Goal: Information Seeking & Learning: Learn about a topic

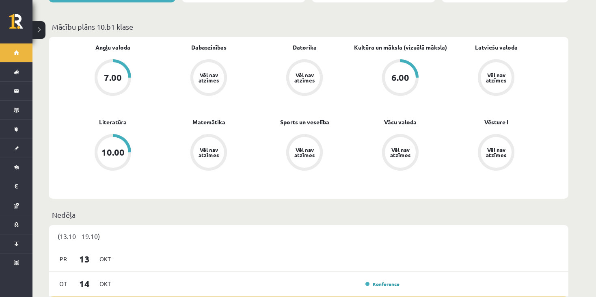
scroll to position [244, 0]
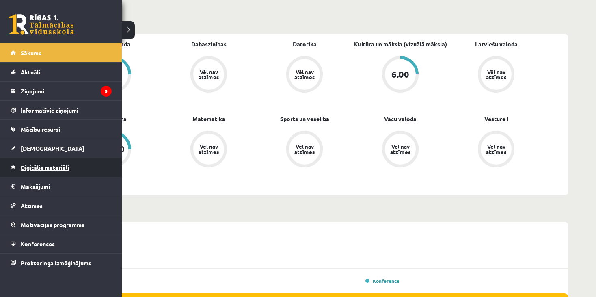
click at [46, 165] on span "Digitālie materiāli" at bounding box center [45, 167] width 48 height 7
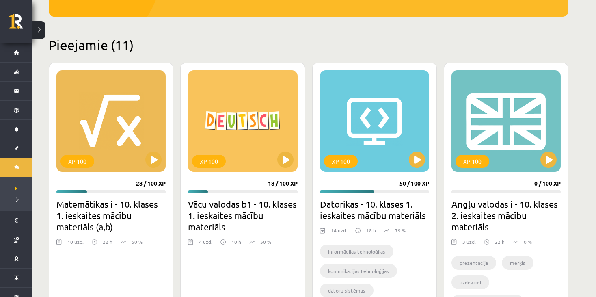
scroll to position [122, 0]
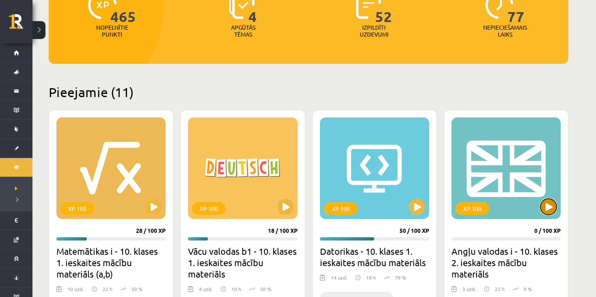
click at [547, 199] on button at bounding box center [549, 207] width 16 height 16
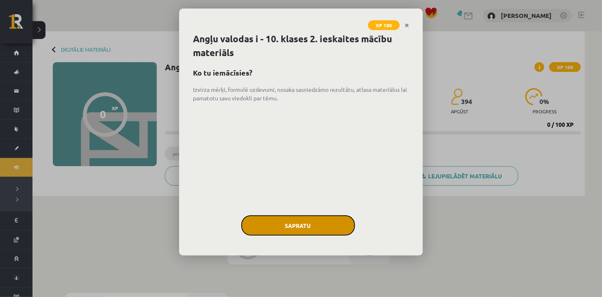
click at [307, 228] on button "Sapratu" at bounding box center [298, 225] width 114 height 20
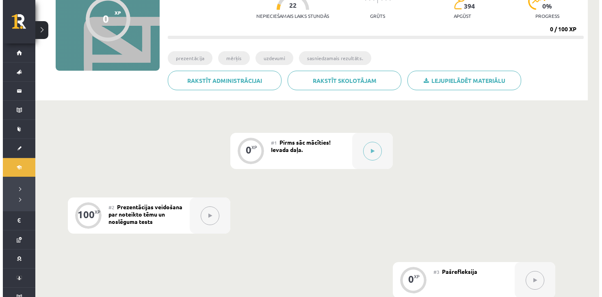
scroll to position [122, 0]
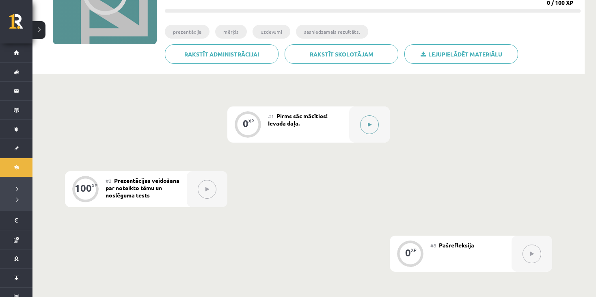
click at [364, 125] on button at bounding box center [369, 124] width 19 height 19
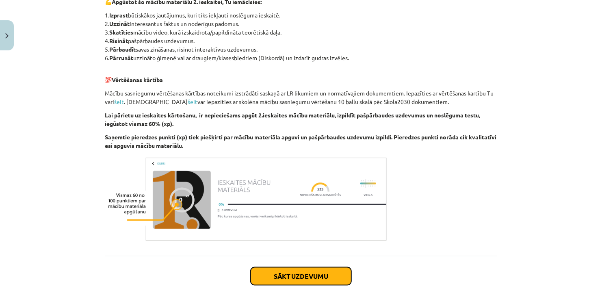
click at [314, 274] on button "Sākt uzdevumu" at bounding box center [301, 276] width 101 height 18
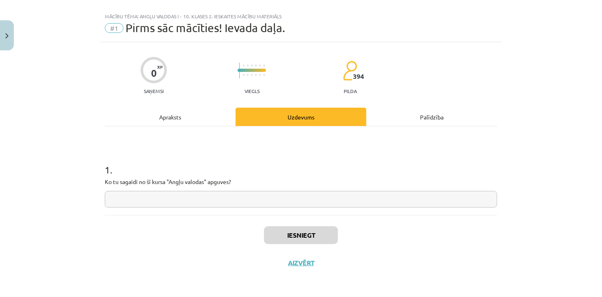
scroll to position [11, 0]
click at [178, 120] on div "Apraksts" at bounding box center [170, 117] width 131 height 18
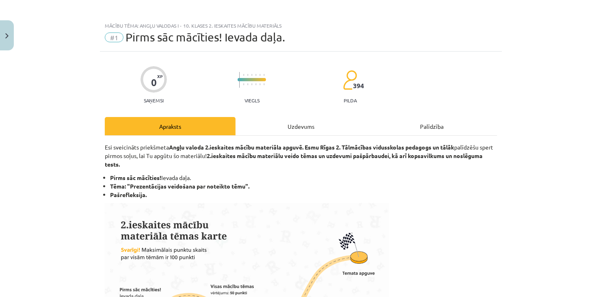
scroll to position [0, 0]
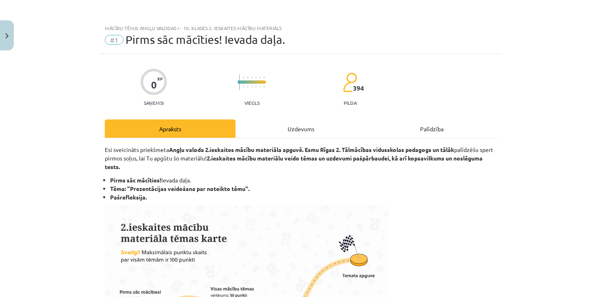
click at [283, 123] on div "Uzdevums" at bounding box center [301, 128] width 131 height 18
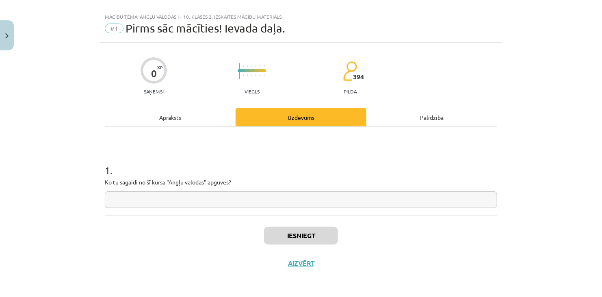
click at [212, 197] on input "text" at bounding box center [301, 199] width 392 height 17
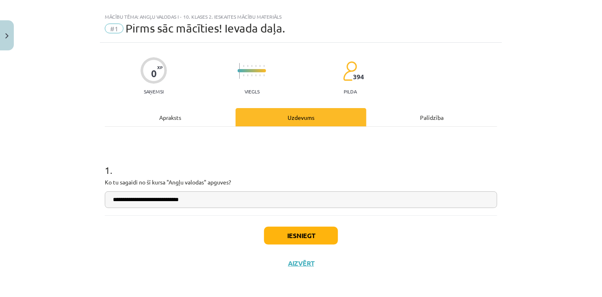
type input "**********"
click at [315, 232] on button "Iesniegt" at bounding box center [301, 236] width 74 height 18
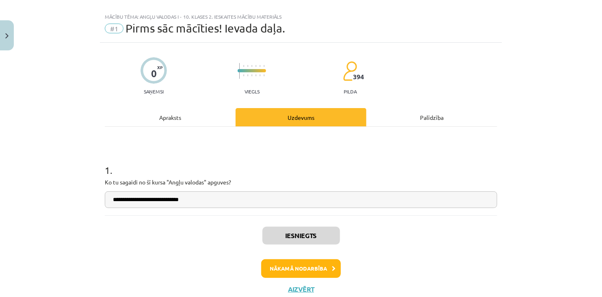
click at [185, 121] on div "Apraksts" at bounding box center [170, 117] width 131 height 18
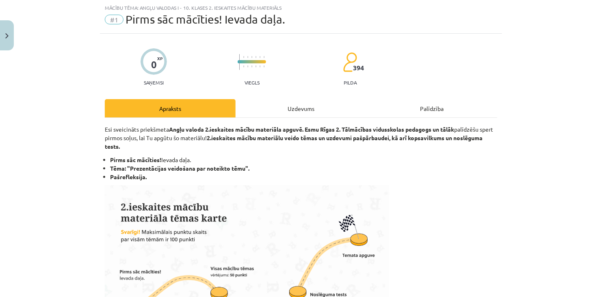
click at [277, 104] on div "Uzdevums" at bounding box center [301, 108] width 131 height 18
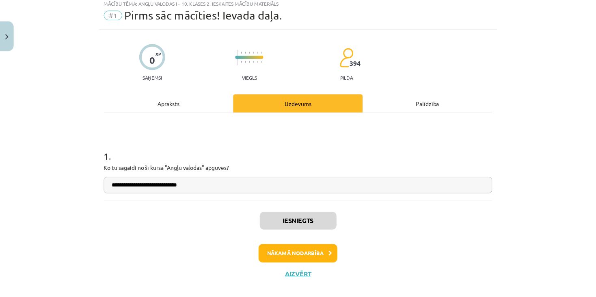
scroll to position [37, 0]
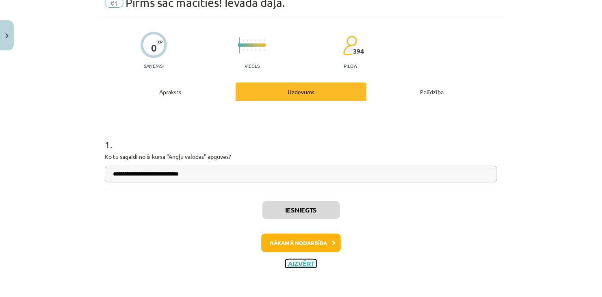
click at [293, 262] on button "Aizvērt" at bounding box center [301, 264] width 31 height 8
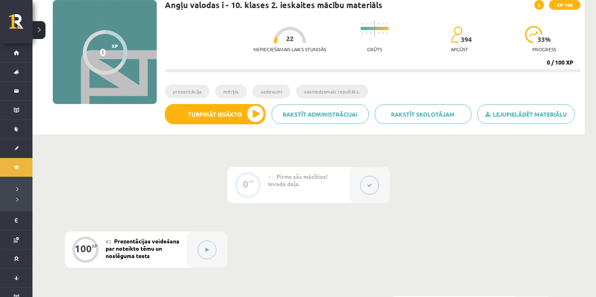
scroll to position [0, 0]
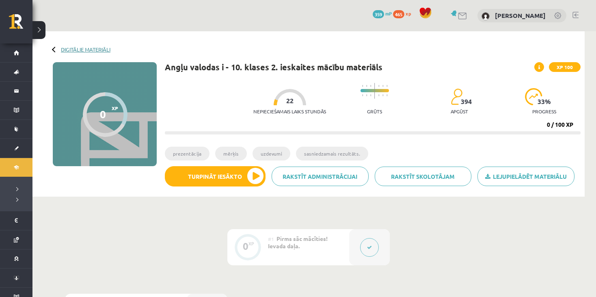
click at [64, 49] on link "Digitālie materiāli" at bounding box center [86, 49] width 50 height 6
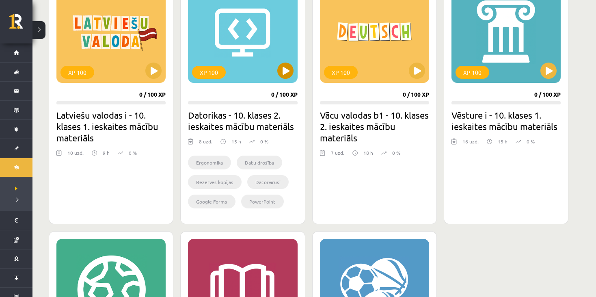
scroll to position [528, 0]
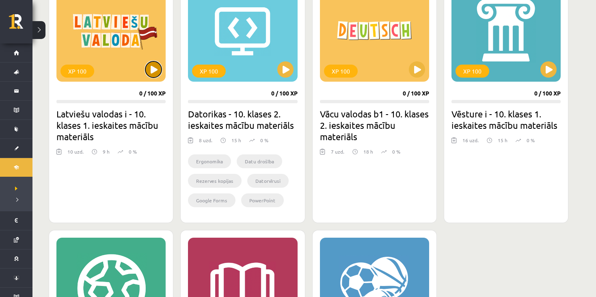
click at [154, 71] on button at bounding box center [153, 69] width 16 height 16
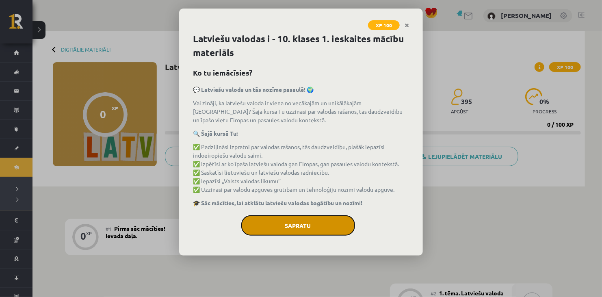
click at [293, 220] on button "Sapratu" at bounding box center [298, 225] width 114 height 20
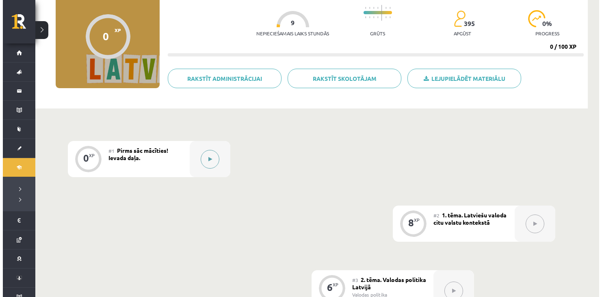
scroll to position [81, 0]
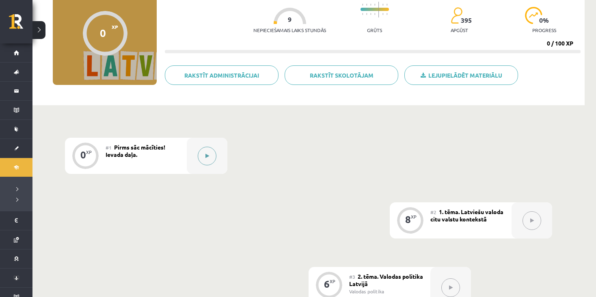
click at [208, 154] on icon at bounding box center [208, 156] width 4 height 5
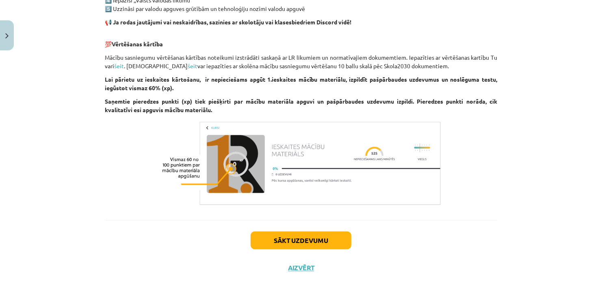
scroll to position [491, 0]
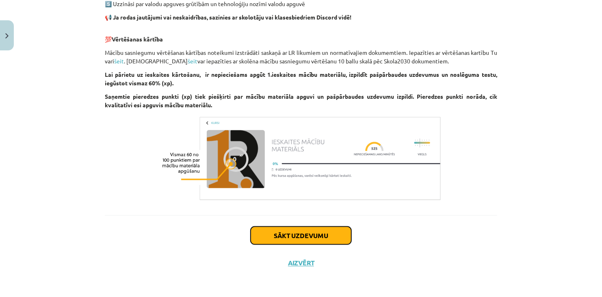
click at [292, 232] on button "Sākt uzdevumu" at bounding box center [301, 236] width 101 height 18
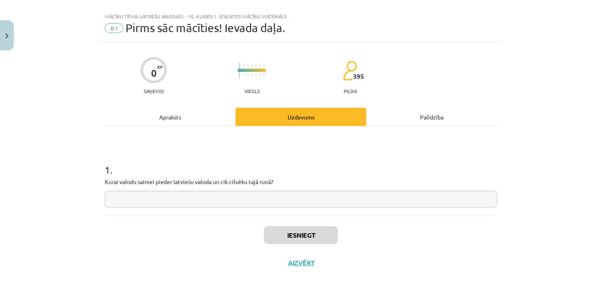
scroll to position [11, 0]
click at [175, 112] on div "Apraksts" at bounding box center [170, 117] width 131 height 18
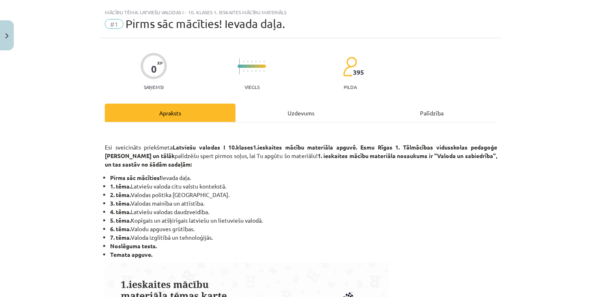
scroll to position [0, 0]
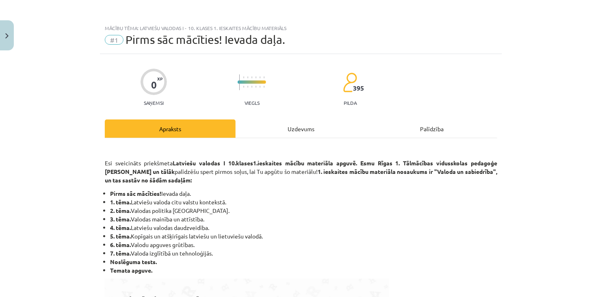
click at [273, 130] on div "Uzdevums" at bounding box center [301, 128] width 131 height 18
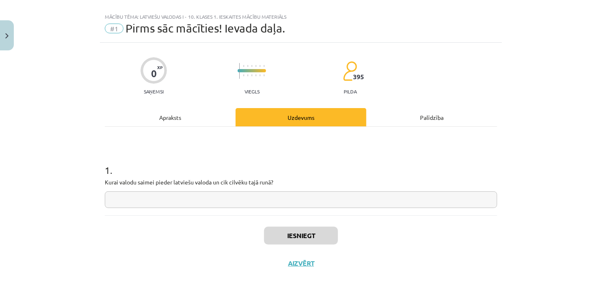
click at [182, 201] on input "text" at bounding box center [301, 199] width 392 height 17
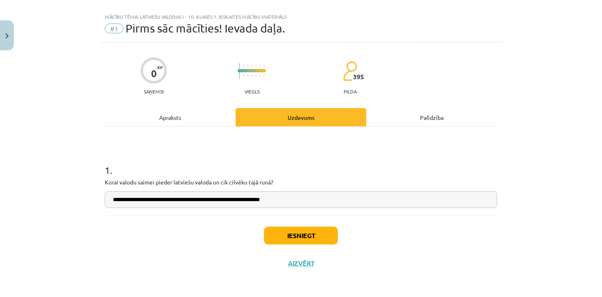
type input "**********"
click at [292, 234] on button "Iesniegt" at bounding box center [301, 236] width 74 height 18
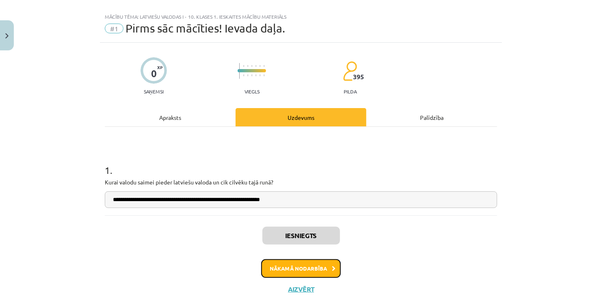
click at [300, 268] on button "Nākamā nodarbība" at bounding box center [301, 268] width 80 height 19
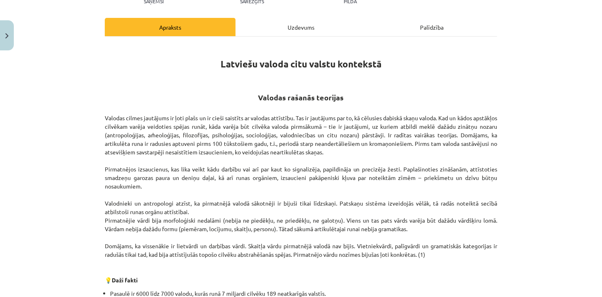
click at [303, 28] on div "Uzdevums" at bounding box center [301, 27] width 131 height 18
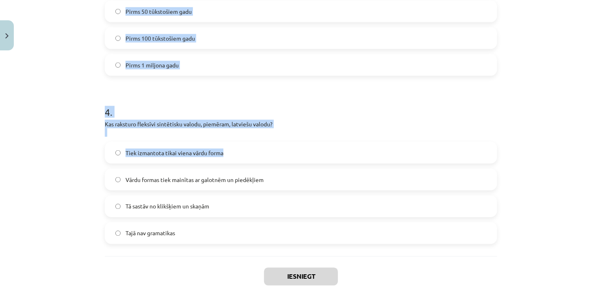
scroll to position [606, 0]
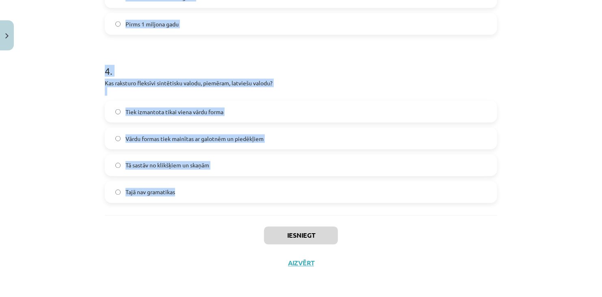
drag, startPoint x: 97, startPoint y: 52, endPoint x: 297, endPoint y: 211, distance: 255.5
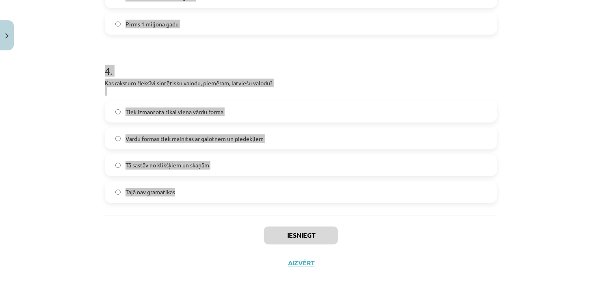
copy form "Kādas ir bilingvisma priekšrocības? Uzlabo domāšanu un paplašina darba iespējas…"
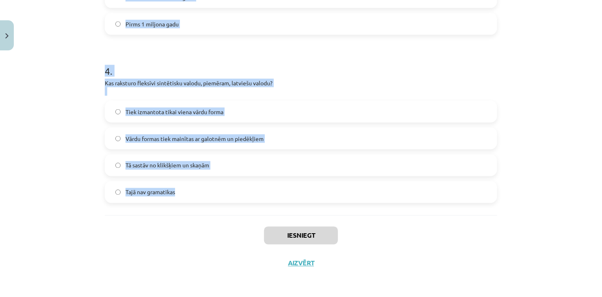
click at [506, 206] on div "Mācību tēma: Latviešu valodas i - 10. klases 1. ieskaites mācību materiāls #2 1…" at bounding box center [301, 148] width 602 height 297
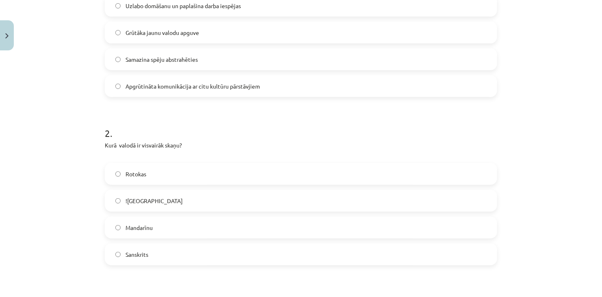
scroll to position [160, 0]
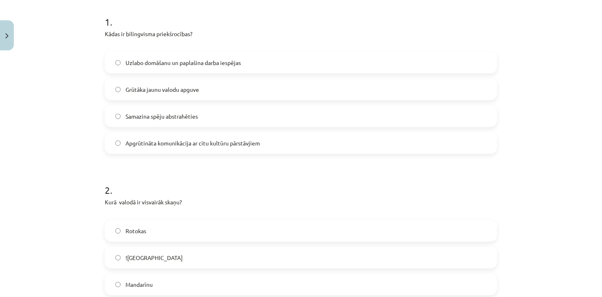
click at [164, 66] on span "Uzlabo domāšanu un paplašina darba iespējas" at bounding box center [182, 62] width 115 height 9
drag, startPoint x: 466, startPoint y: 203, endPoint x: 419, endPoint y: 197, distance: 47.5
click at [466, 203] on p "Kurā valodā ir visvairāk skaņu?" at bounding box center [301, 206] width 392 height 17
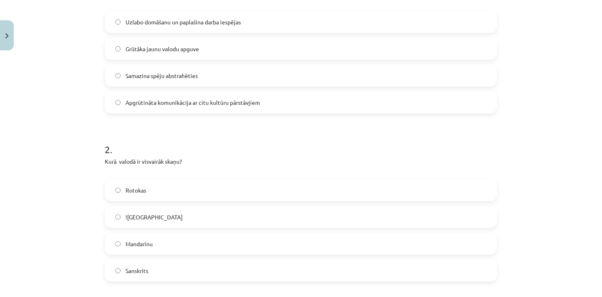
click at [155, 210] on label "!Xoo" at bounding box center [301, 217] width 391 height 20
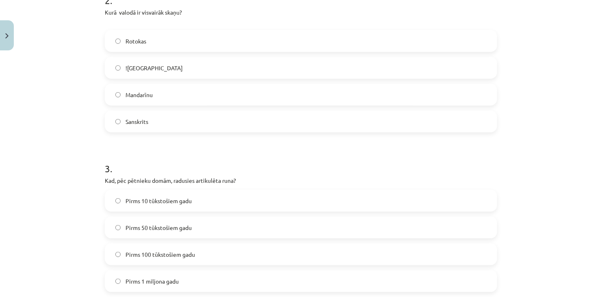
scroll to position [363, 0]
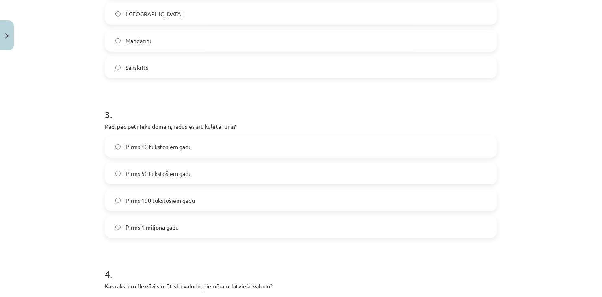
click at [166, 201] on span "Pirms 100 tūkstošiem gadu" at bounding box center [159, 200] width 69 height 9
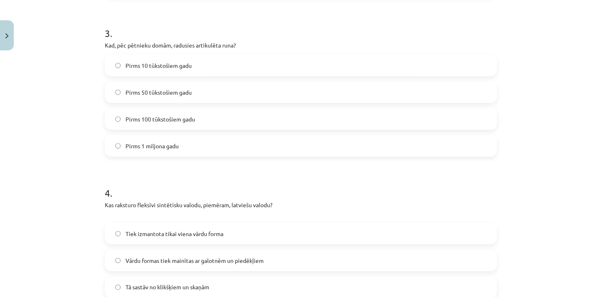
click at [446, 264] on label "Vārdu formas tiek mainītas ar galotnēm un piedēkļiem" at bounding box center [301, 260] width 391 height 20
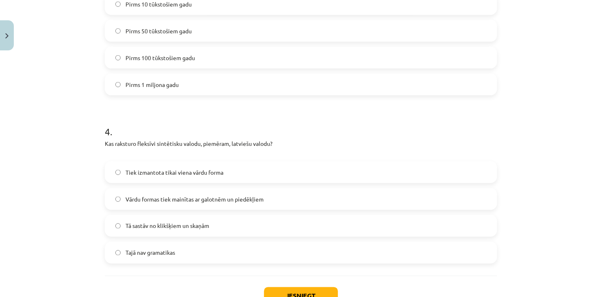
scroll to position [566, 0]
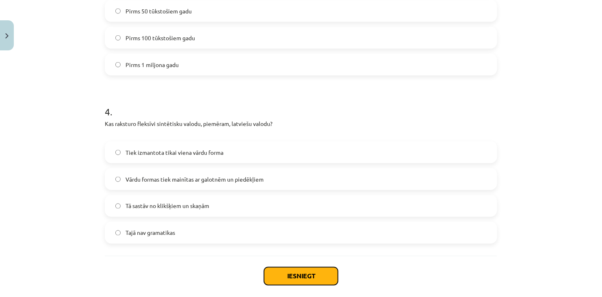
click at [290, 271] on button "Iesniegt" at bounding box center [301, 276] width 74 height 18
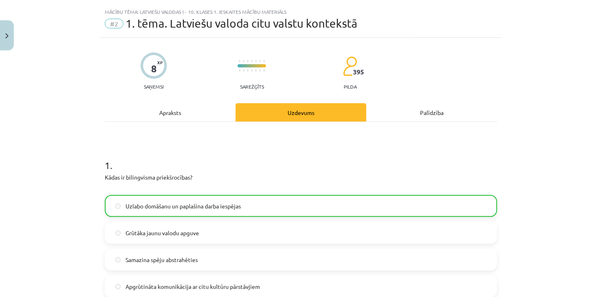
scroll to position [0, 0]
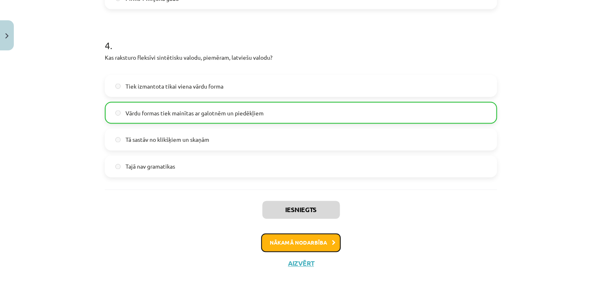
click at [294, 234] on button "Nākamā nodarbība" at bounding box center [301, 243] width 80 height 19
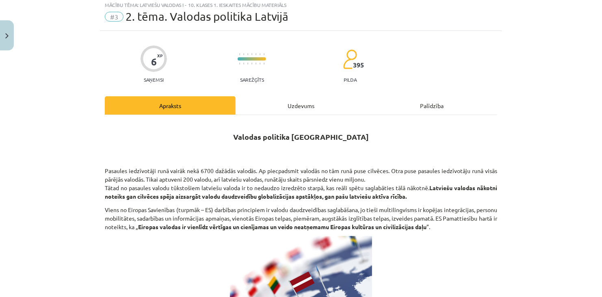
scroll to position [20, 0]
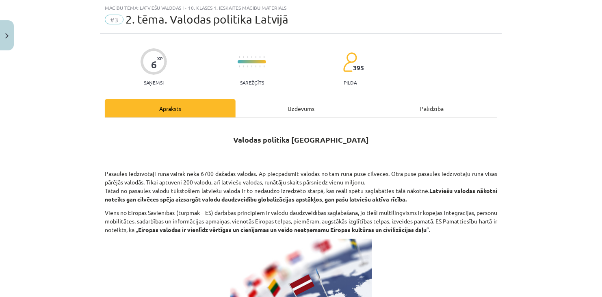
click at [286, 101] on div "Uzdevums" at bounding box center [301, 108] width 131 height 18
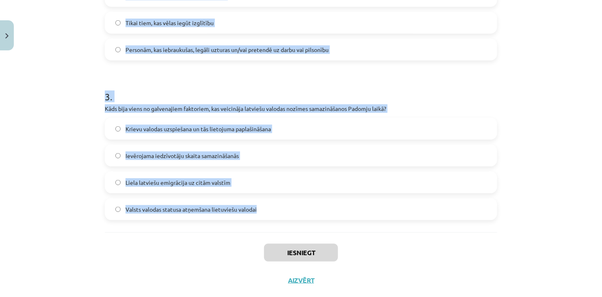
scroll to position [448, 0]
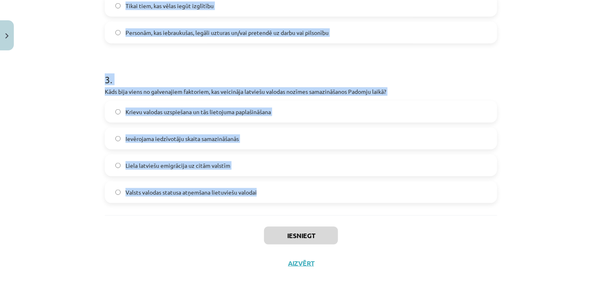
drag, startPoint x: 119, startPoint y: 173, endPoint x: 291, endPoint y: 177, distance: 171.8
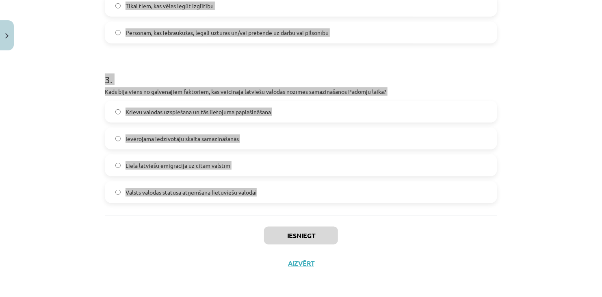
copy form "Kad tika pieņemts lēmums par valsts valodas statusa piešķiršanu latviešu valoda…"
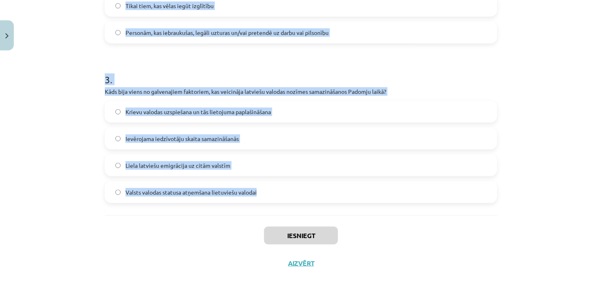
click at [480, 159] on label "Liela latviešu emigrācija uz citām valstīm" at bounding box center [301, 165] width 391 height 20
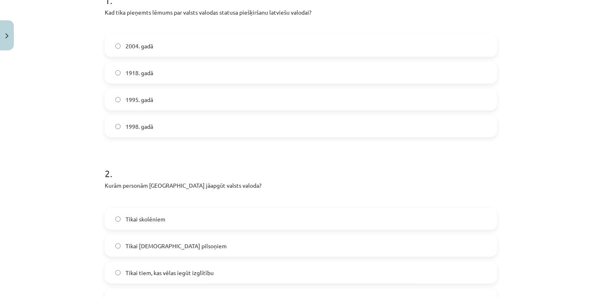
scroll to position [82, 0]
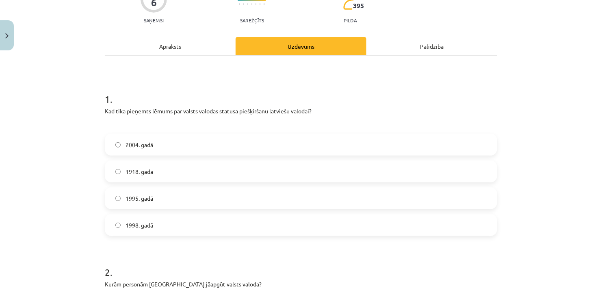
click at [152, 227] on label "1998. gadā" at bounding box center [301, 225] width 391 height 20
drag, startPoint x: 499, startPoint y: 247, endPoint x: 495, endPoint y: 247, distance: 4.5
click at [500, 247] on div "Mācību tēma: Latviešu valodas i - 10. klases 1. ieskaites mācību materiāls #3 2…" at bounding box center [301, 148] width 602 height 297
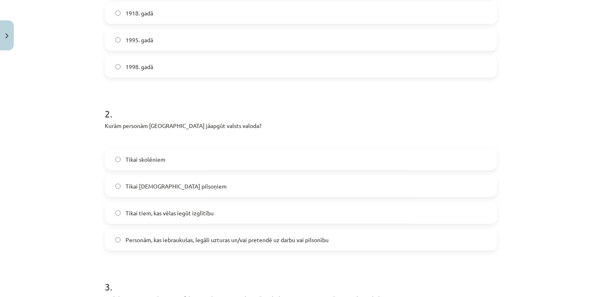
scroll to position [245, 0]
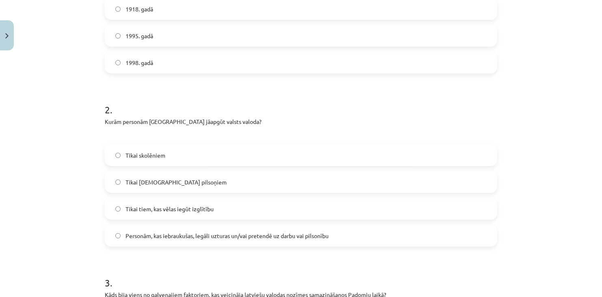
click at [456, 199] on label "Tikai tiem, kas vēlas iegūt izglītību" at bounding box center [301, 209] width 391 height 20
click at [196, 235] on span "Personām, kas iebraukušas, legāli uzturas un/vai pretendē uz darbu vai pilsonību" at bounding box center [226, 235] width 203 height 9
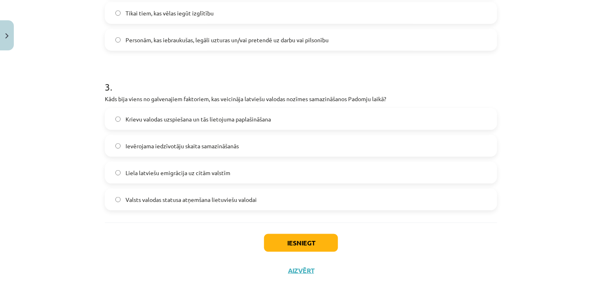
scroll to position [448, 0]
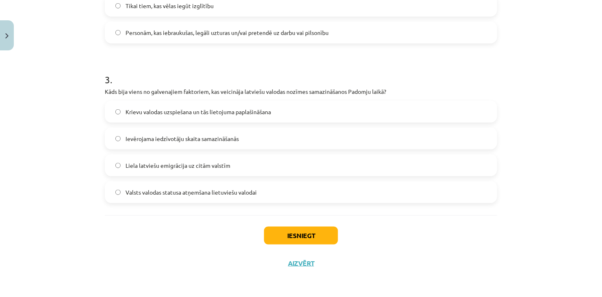
click at [441, 243] on div "Iesniegt Aizvērt" at bounding box center [301, 243] width 392 height 57
click at [198, 116] on label "Krievu valodas uzspiešana un tās lietojuma paplašināšana" at bounding box center [301, 112] width 391 height 20
click at [307, 231] on button "Iesniegt" at bounding box center [301, 236] width 74 height 18
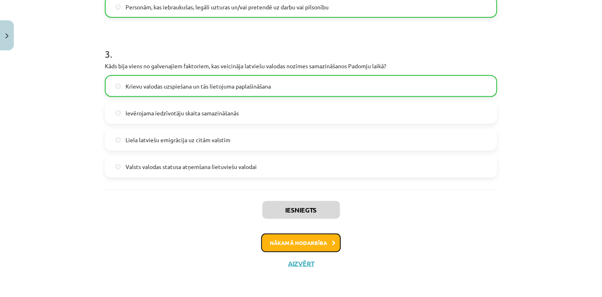
click at [298, 242] on button "Nākamā nodarbība" at bounding box center [301, 243] width 80 height 19
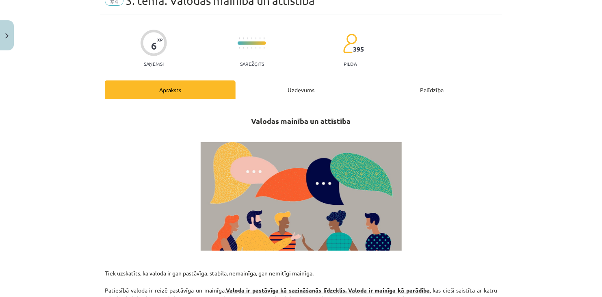
scroll to position [20, 0]
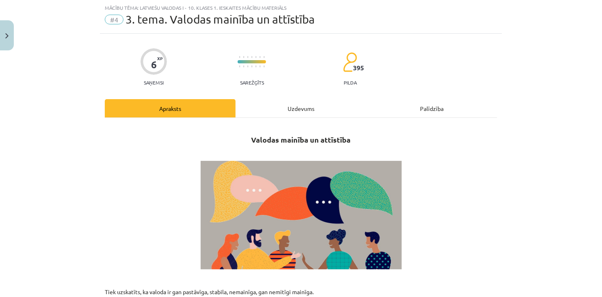
click at [282, 106] on div "Uzdevums" at bounding box center [301, 108] width 131 height 18
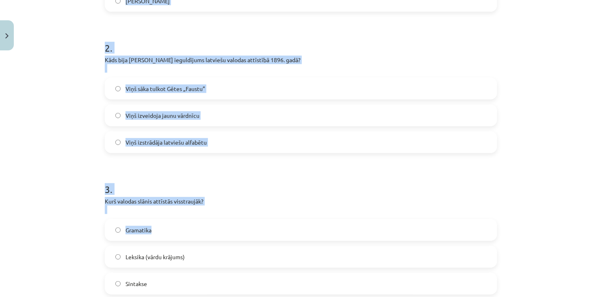
scroll to position [358, 0]
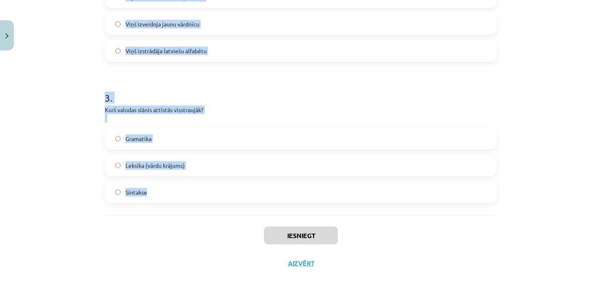
drag, startPoint x: 99, startPoint y: 173, endPoint x: 279, endPoint y: 192, distance: 181.3
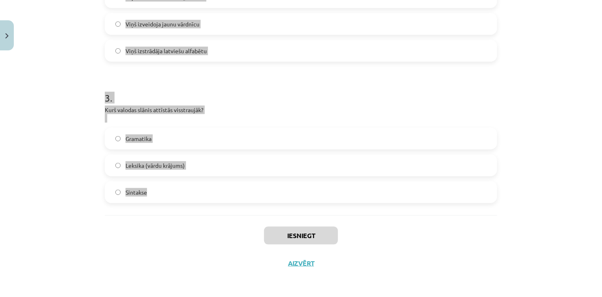
copy form "Kurš vācu tautības mācītājs 17. gs. beigās iztulkoja Bībeli latviski? Ernsts Gl…"
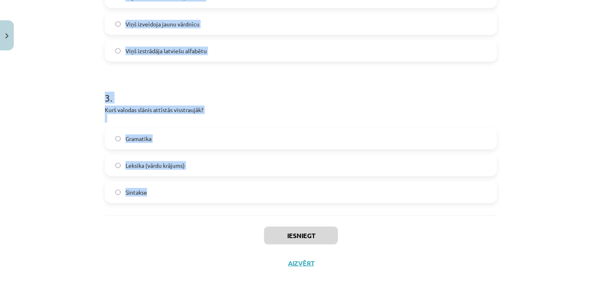
click at [472, 199] on label "Sintakse" at bounding box center [301, 192] width 391 height 20
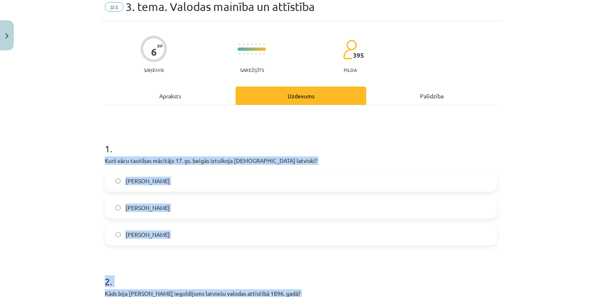
click at [156, 174] on label "Ernsts Gliks" at bounding box center [301, 181] width 391 height 20
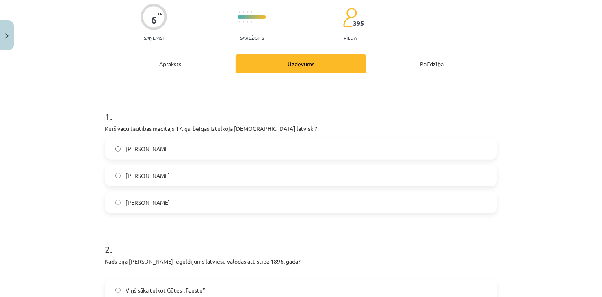
scroll to position [236, 0]
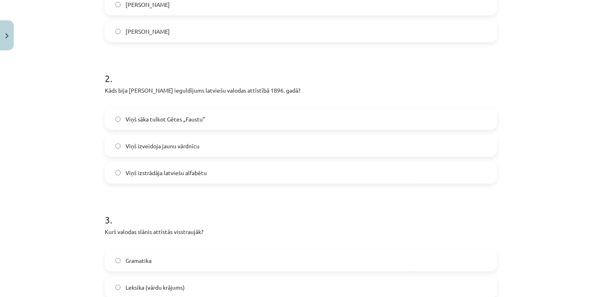
click at [456, 164] on label "Viņš izstrādāja latviešu alfabētu" at bounding box center [301, 172] width 391 height 20
click at [208, 118] on label "Viņš sāka tulkot Gētes „Faustu”" at bounding box center [301, 119] width 391 height 20
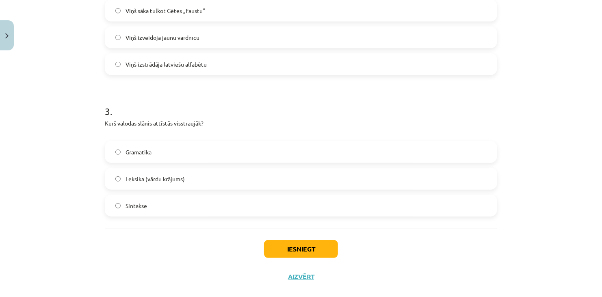
scroll to position [358, 0]
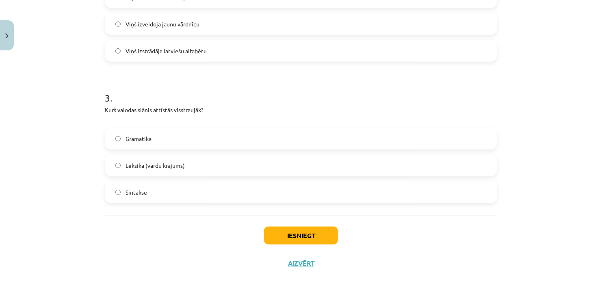
click at [172, 163] on span "Leksika (vārdu krājums)" at bounding box center [154, 165] width 59 height 9
click at [292, 231] on button "Iesniegt" at bounding box center [301, 236] width 74 height 18
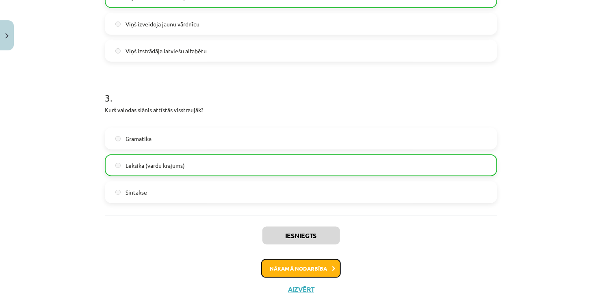
click at [312, 266] on button "Nākamā nodarbība" at bounding box center [301, 268] width 80 height 19
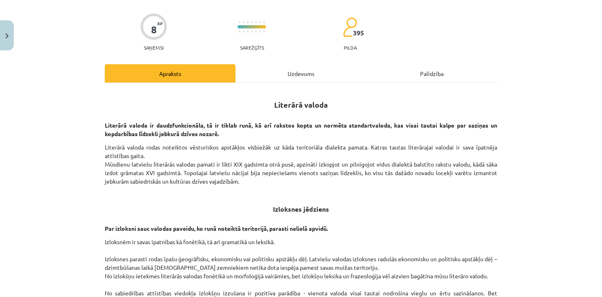
scroll to position [20, 0]
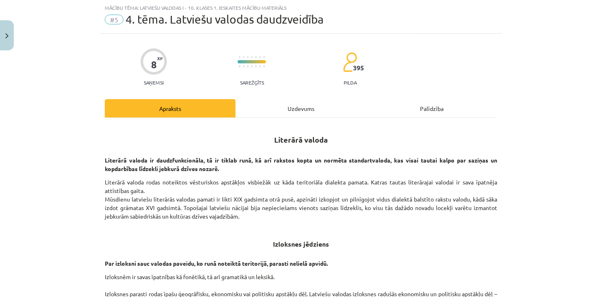
click at [283, 121] on div "Literārā valoda Literārā valoda ir daudzfunkcionāla, tā ir tiklab runā, kā arī …" at bounding box center [301, 269] width 392 height 303
click at [294, 111] on div "Uzdevums" at bounding box center [301, 108] width 131 height 18
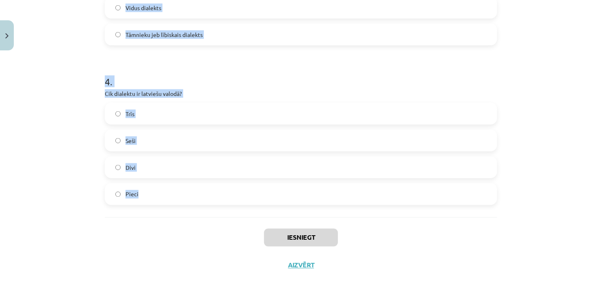
scroll to position [581, 0]
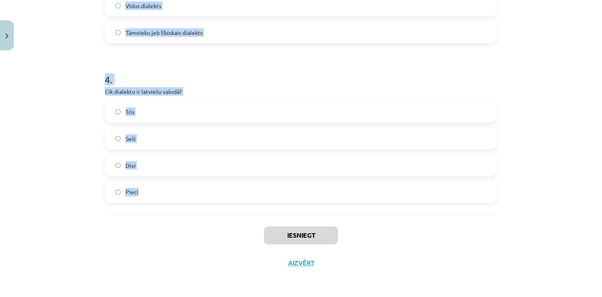
drag, startPoint x: 93, startPoint y: 173, endPoint x: 300, endPoint y: 179, distance: 207.2
click at [300, 179] on div "Mācību tēma: Latviešu valodas i - 10. klases 1. ieskaites mācību materiāls #5 4…" at bounding box center [301, 148] width 602 height 297
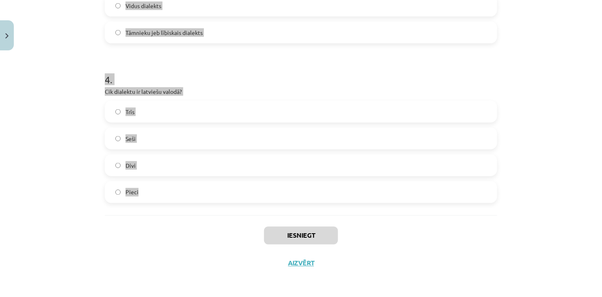
copy form "Kādos veidos tiek lietota literārā valoda? Ne lietota vispār Tikai runā Tikai r…"
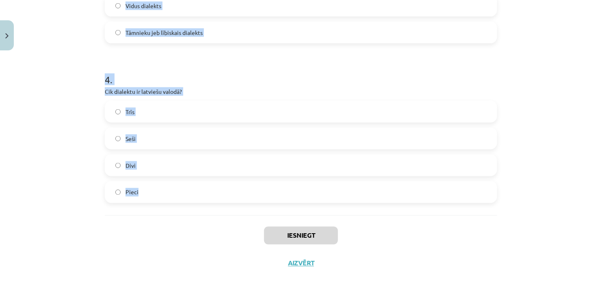
click at [468, 157] on label "Divi" at bounding box center [301, 165] width 391 height 20
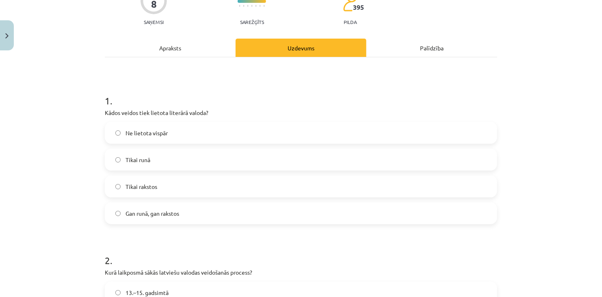
scroll to position [93, 0]
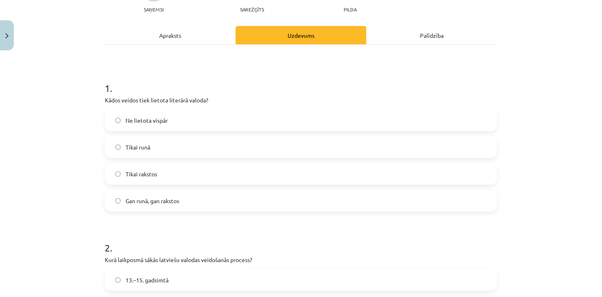
click at [147, 199] on span "Gan runā, gan rakstos" at bounding box center [152, 201] width 54 height 9
click at [511, 244] on div "Mācību tēma: Latviešu valodas i - 10. klases 1. ieskaites mācību materiāls #5 4…" at bounding box center [301, 148] width 602 height 297
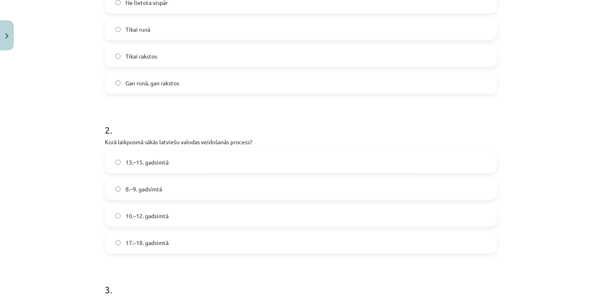
scroll to position [215, 0]
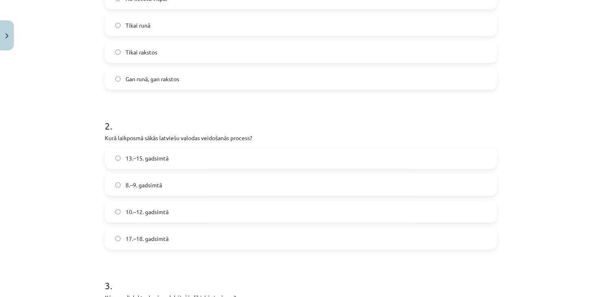
click at [144, 158] on span "13.–15. gadsimtā" at bounding box center [146, 158] width 43 height 9
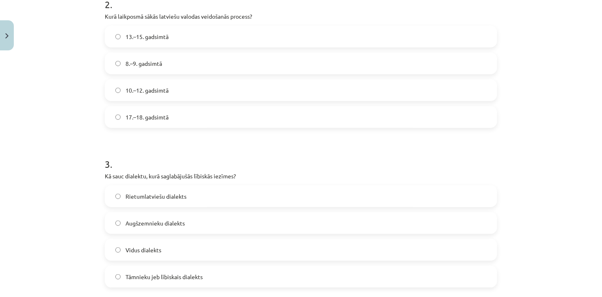
scroll to position [337, 0]
drag, startPoint x: 472, startPoint y: 190, endPoint x: 455, endPoint y: 196, distance: 17.7
click at [472, 190] on label "Rietumlatviešu dialekts" at bounding box center [301, 196] width 391 height 20
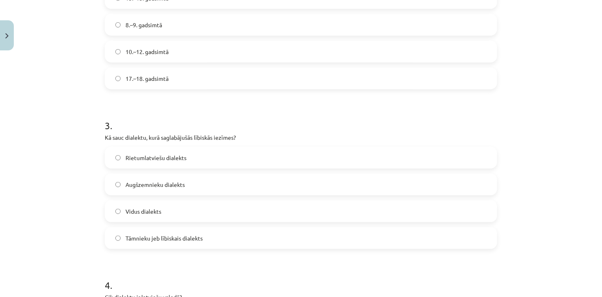
scroll to position [378, 0]
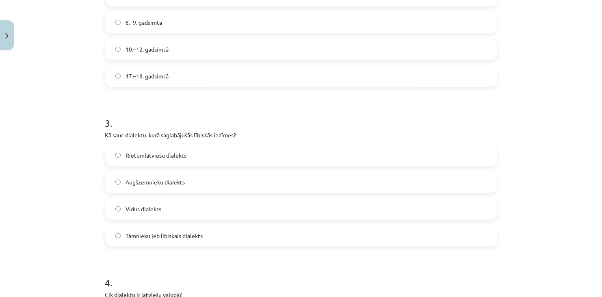
click at [156, 230] on label "Tāmnieku jeb lībiskais dialekts" at bounding box center [301, 235] width 391 height 20
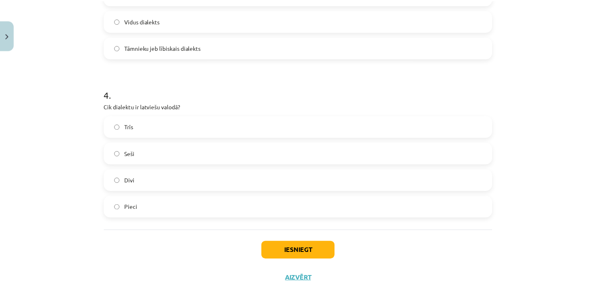
scroll to position [581, 0]
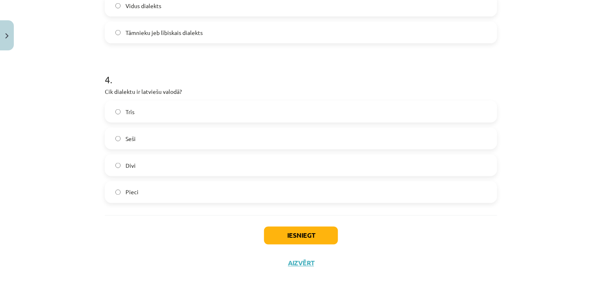
click at [134, 141] on label "Seši" at bounding box center [301, 138] width 391 height 20
click at [297, 232] on button "Iesniegt" at bounding box center [301, 236] width 74 height 18
click at [469, 223] on div "Iesniegt Aizvērt" at bounding box center [301, 243] width 392 height 57
click at [126, 113] on span "Trīs" at bounding box center [129, 112] width 9 height 9
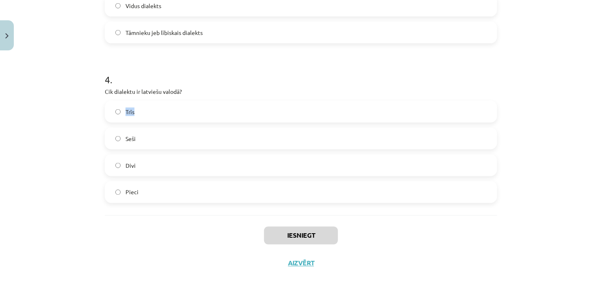
click at [162, 116] on label "Trīs" at bounding box center [301, 112] width 391 height 20
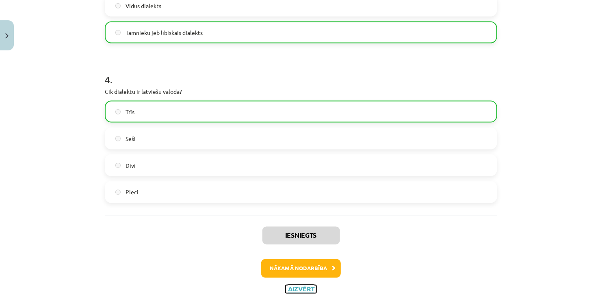
click at [301, 285] on button "Aizvērt" at bounding box center [301, 289] width 31 height 8
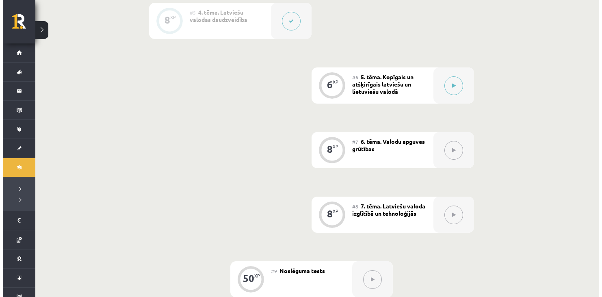
scroll to position [478, 0]
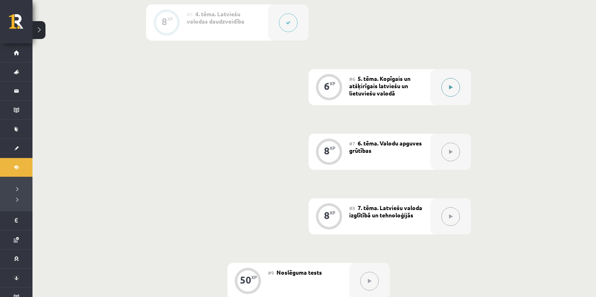
click at [443, 80] on button at bounding box center [450, 87] width 19 height 19
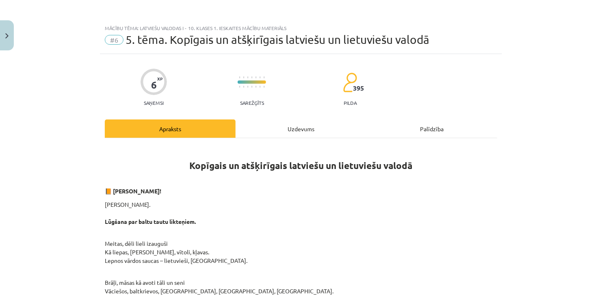
click at [306, 130] on div "Uzdevums" at bounding box center [301, 128] width 131 height 18
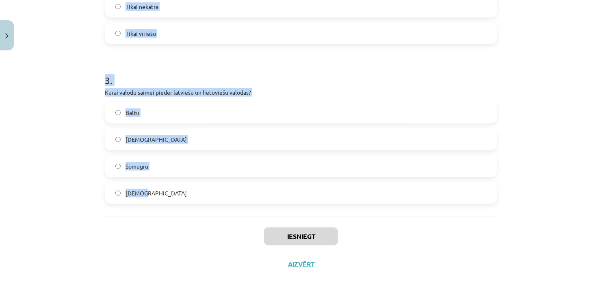
scroll to position [421, 0]
drag, startPoint x: 116, startPoint y: 171, endPoint x: 273, endPoint y: 190, distance: 157.4
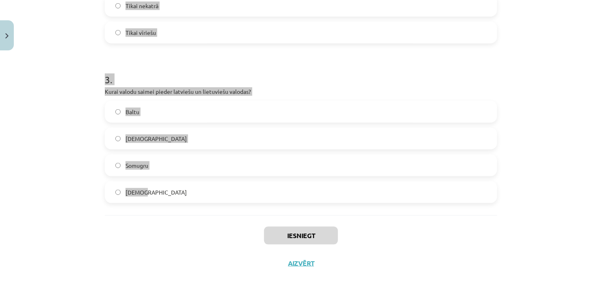
copy form "Kurā valodā sastopami tādi dialekti kā vidus, augšzemnieku, lībiskais? Lietuvie…"
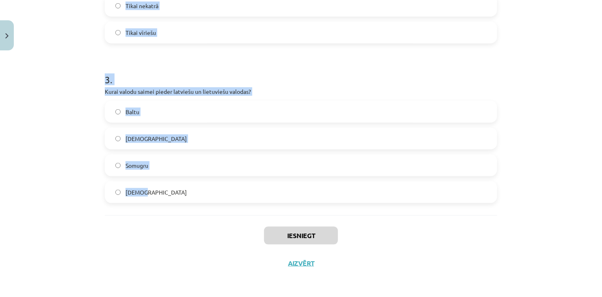
drag, startPoint x: 450, startPoint y: 140, endPoint x: 413, endPoint y: 138, distance: 37.4
click at [450, 140] on label "Slāvu" at bounding box center [301, 138] width 391 height 20
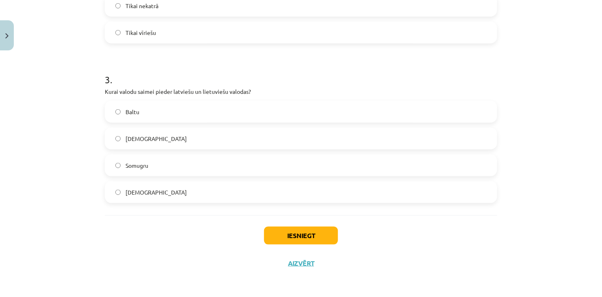
click at [136, 114] on span "Baltu" at bounding box center [132, 112] width 14 height 9
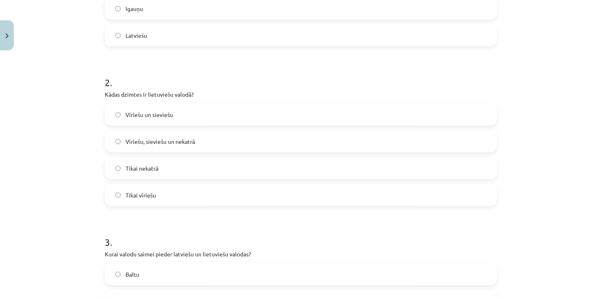
click at [150, 142] on span "Vīriešu, sieviešu un nekatrā" at bounding box center [159, 141] width 69 height 9
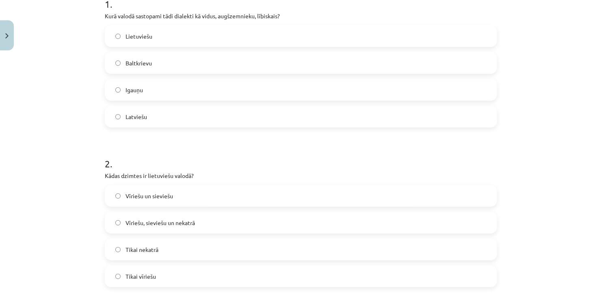
click at [155, 199] on span "Vīriešu un sieviešu" at bounding box center [149, 196] width 48 height 9
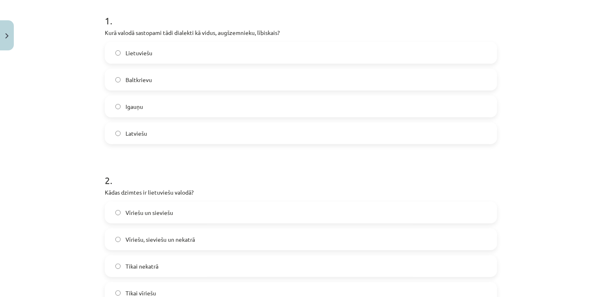
scroll to position [96, 0]
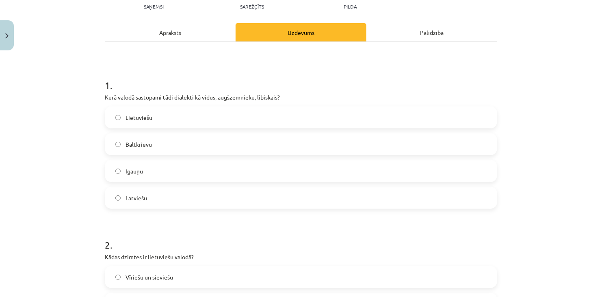
click at [143, 195] on span "Latviešu" at bounding box center [136, 198] width 22 height 9
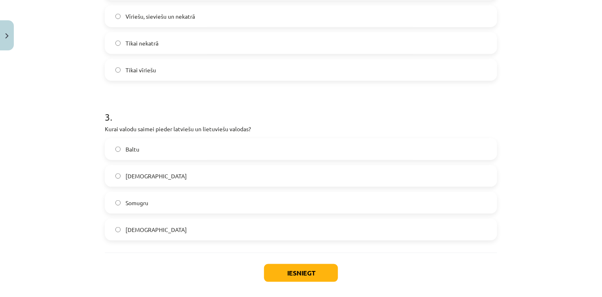
scroll to position [381, 0]
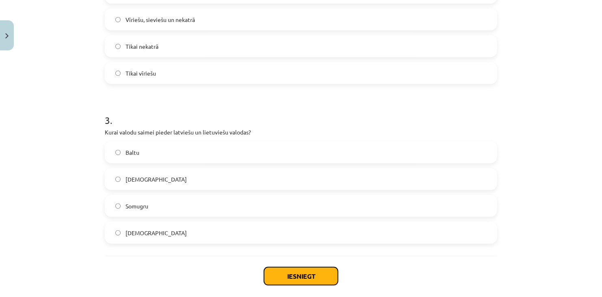
click at [305, 275] on button "Iesniegt" at bounding box center [301, 276] width 74 height 18
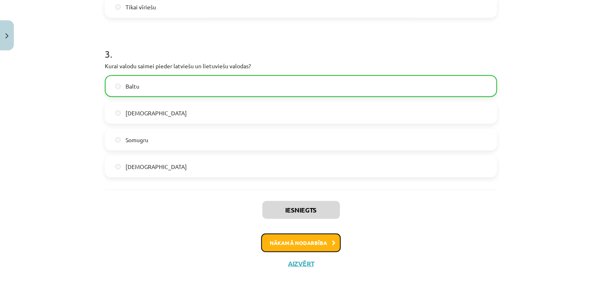
click at [296, 245] on button "Nākamā nodarbība" at bounding box center [301, 243] width 80 height 19
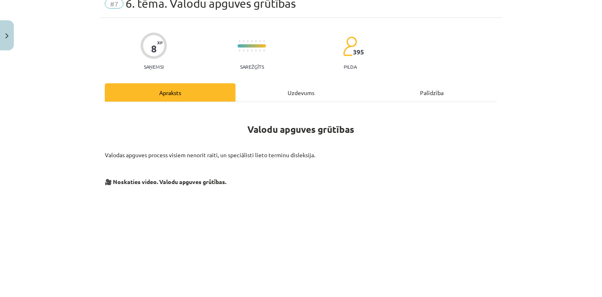
scroll to position [20, 0]
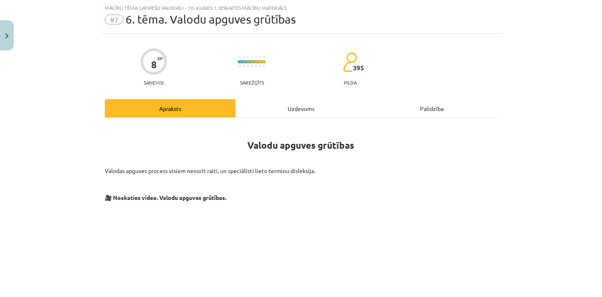
click at [281, 106] on div "Uzdevums" at bounding box center [301, 108] width 131 height 18
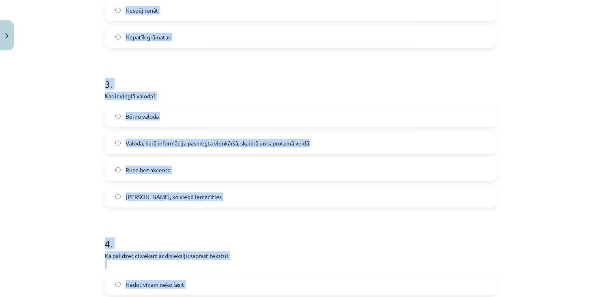
scroll to position [589, 0]
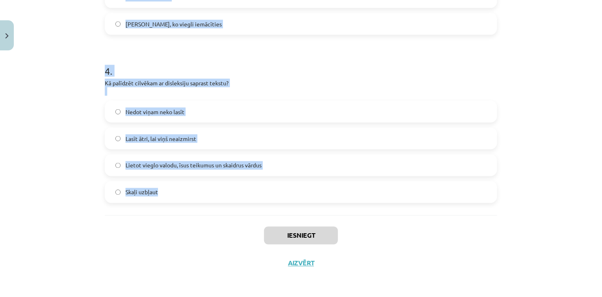
drag, startPoint x: 94, startPoint y: 130, endPoint x: 240, endPoint y: 200, distance: 162.0
click at [240, 200] on div "Mācību tēma: Latviešu valodas i - 10. klases 1. ieskaites mācību materiāls #7 6…" at bounding box center [301, 148] width 602 height 297
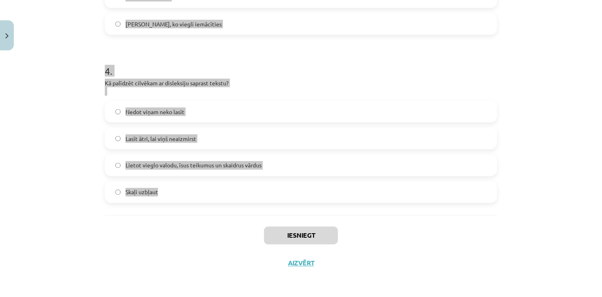
copy form "Kas ir disleksija? Runa traucējums Garīgās attīstības traucējums Lasīšanas un r…"
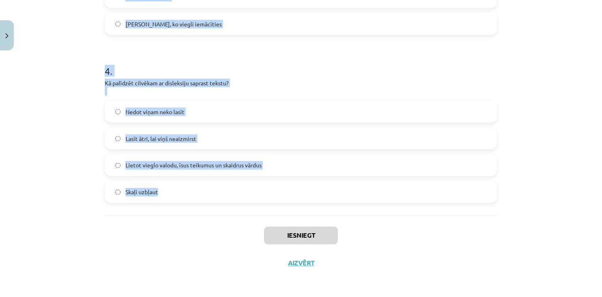
drag, startPoint x: 471, startPoint y: 129, endPoint x: 449, endPoint y: 130, distance: 22.0
click at [471, 129] on label "Lasīt ātri, lai viņš neaizmirst" at bounding box center [301, 138] width 391 height 20
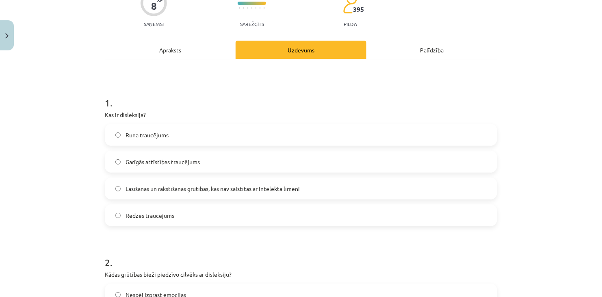
scroll to position [102, 0]
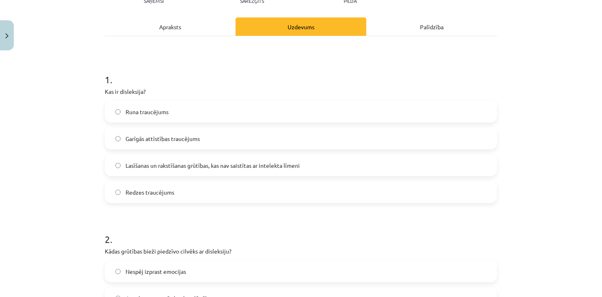
click at [195, 167] on span "Lasīšanas un rakstīšanas grūtības, kas nav saistītas ar intelekta līmeni" at bounding box center [212, 165] width 174 height 9
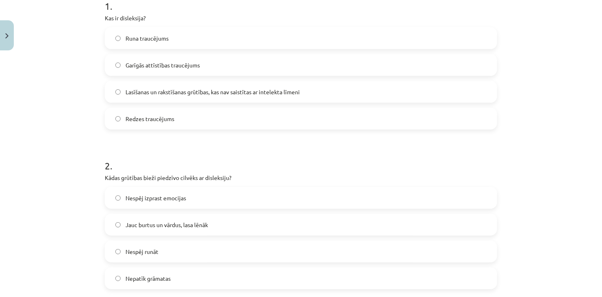
scroll to position [183, 0]
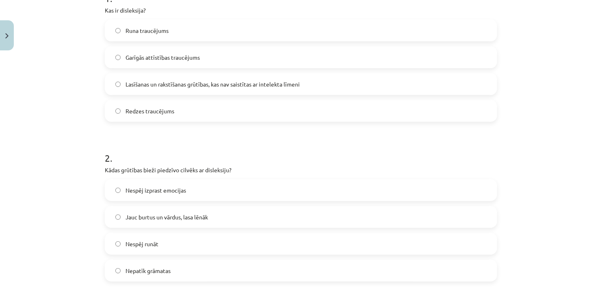
click at [197, 216] on span "Jauc burtus un vārdus, lasa lēnāk" at bounding box center [166, 217] width 82 height 9
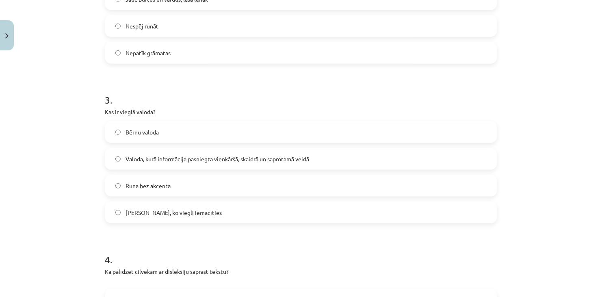
scroll to position [427, 0]
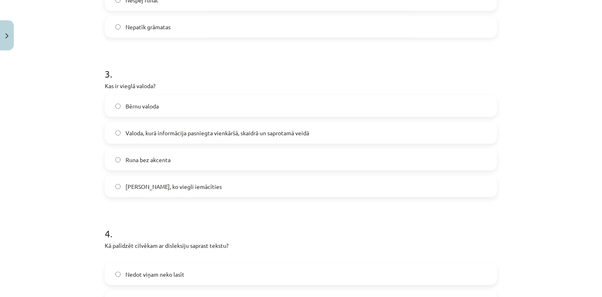
click at [207, 137] on label "Valoda, kurā informācija pasniegta vienkāršā, skaidrā un saprotamā veidā" at bounding box center [301, 133] width 391 height 20
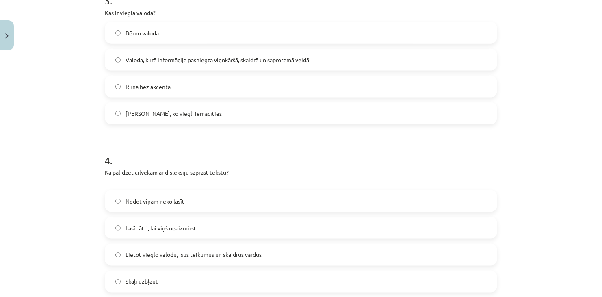
scroll to position [549, 0]
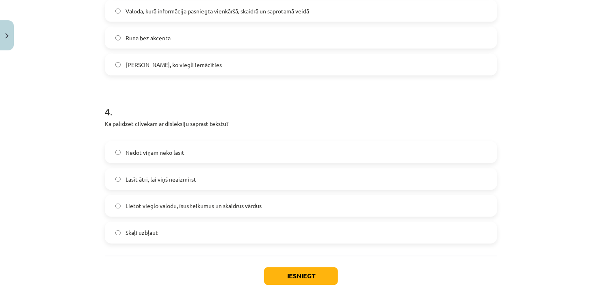
click at [189, 211] on label "Lietot vieglo valodu, īsus teikumus un skaidrus vārdus" at bounding box center [301, 206] width 391 height 20
click at [287, 273] on button "Iesniegt" at bounding box center [301, 276] width 74 height 18
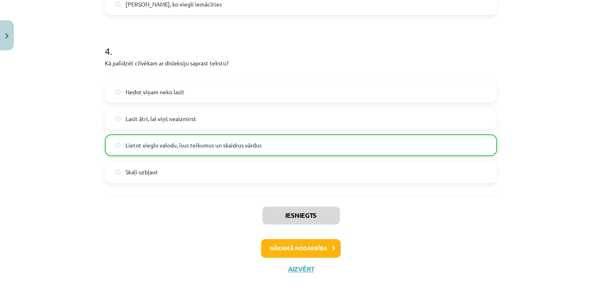
scroll to position [615, 0]
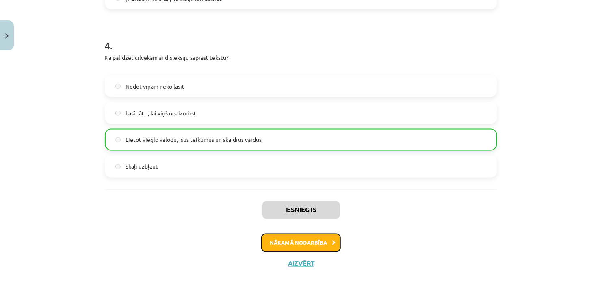
click at [301, 244] on button "Nākamā nodarbība" at bounding box center [301, 243] width 80 height 19
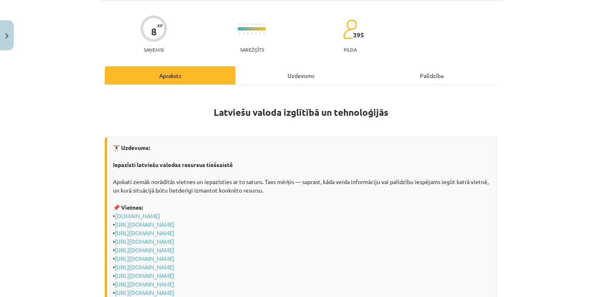
scroll to position [20, 0]
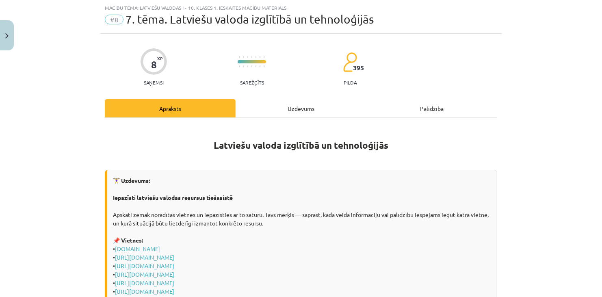
click at [286, 104] on div "Uzdevums" at bounding box center [301, 108] width 131 height 18
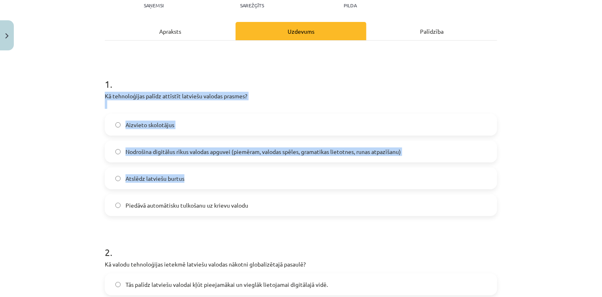
scroll to position [70, 0]
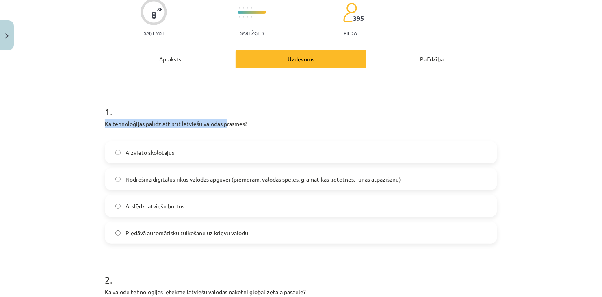
drag, startPoint x: 133, startPoint y: 173, endPoint x: 225, endPoint y: 124, distance: 103.7
click at [223, 182] on span "Nodrošina digitālus rīkus valodas apguvei (piemēram, valodas spēles, gramatikas…" at bounding box center [262, 179] width 275 height 9
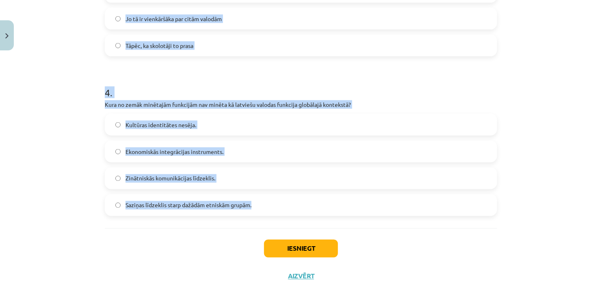
scroll to position [598, 0]
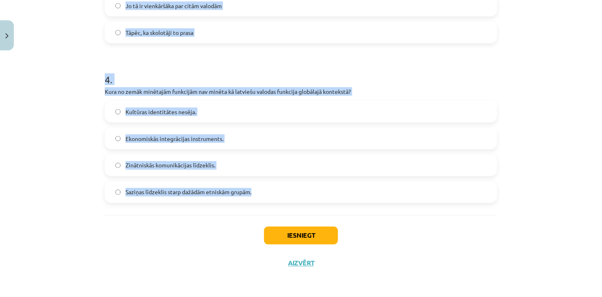
drag, startPoint x: 162, startPoint y: 173, endPoint x: 286, endPoint y: 186, distance: 125.0
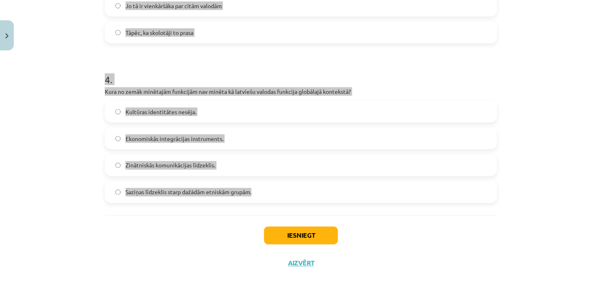
copy form "Kā valodu tehnoloģijas ietekmē latviešu valodas nākotni globalizētajā pasaulē? …"
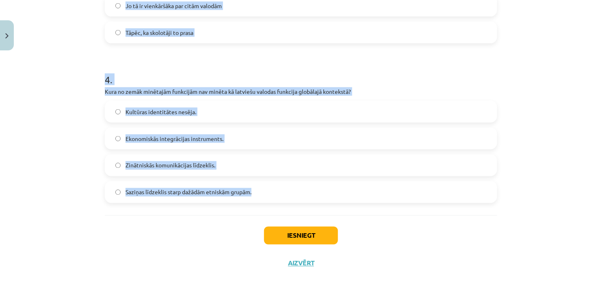
click at [530, 173] on div "Mācību tēma: Latviešu valodas i - 10. klases 1. ieskaites mācību materiāls #8 7…" at bounding box center [301, 148] width 602 height 297
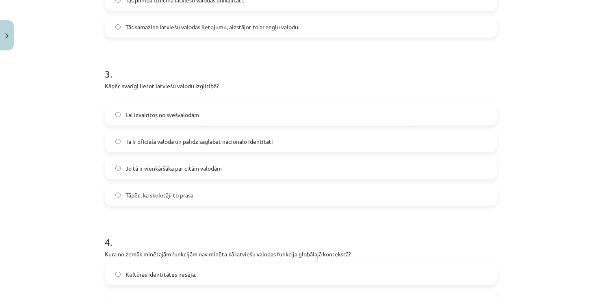
click at [183, 141] on span "Tā ir oficiālā valoda un palīdz saglabāt nacionālo identitāti" at bounding box center [198, 141] width 147 height 9
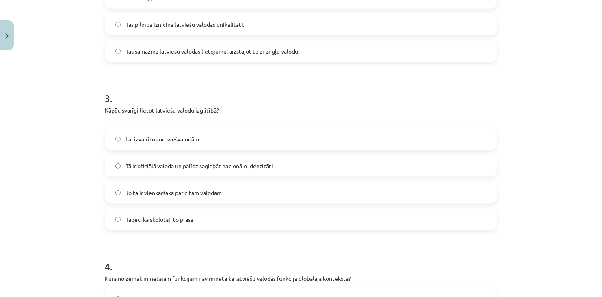
scroll to position [314, 0]
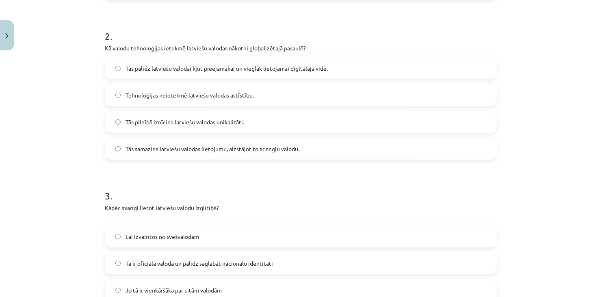
click at [179, 76] on label "Tās palīdz latviešu valodai kļūt pieejamākai un vieglāk lietojamai digitālajā v…" at bounding box center [301, 68] width 391 height 20
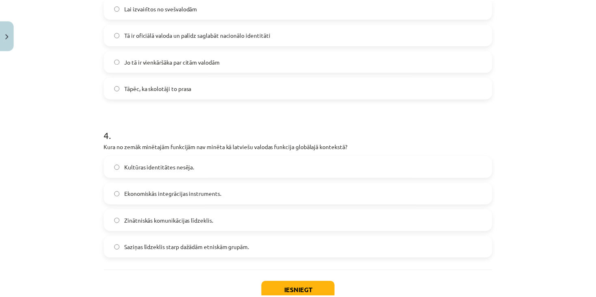
scroll to position [598, 0]
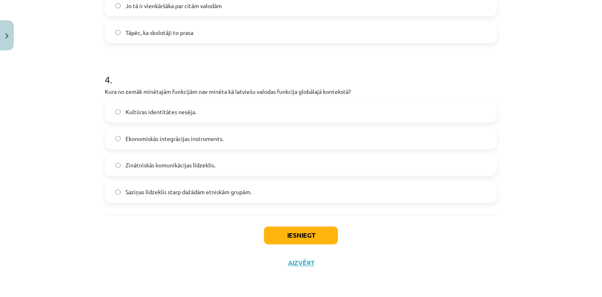
click at [463, 215] on div "Iesniegt Aizvērt" at bounding box center [301, 243] width 392 height 57
click at [169, 142] on span "Ekonomiskās integrācijas instruments." at bounding box center [174, 138] width 98 height 9
click at [287, 232] on button "Iesniegt" at bounding box center [301, 236] width 74 height 18
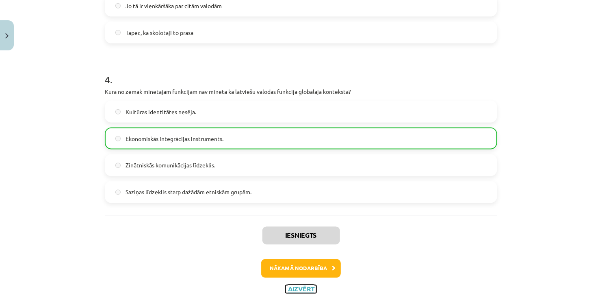
click at [307, 291] on button "Aizvērt" at bounding box center [301, 289] width 31 height 8
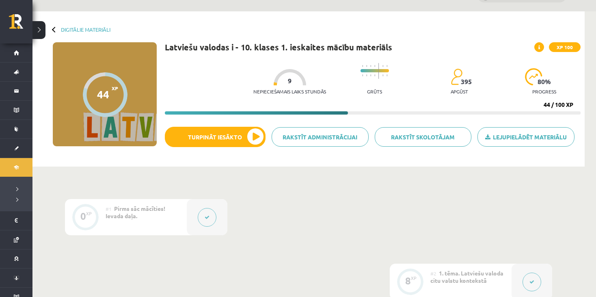
scroll to position [0, 0]
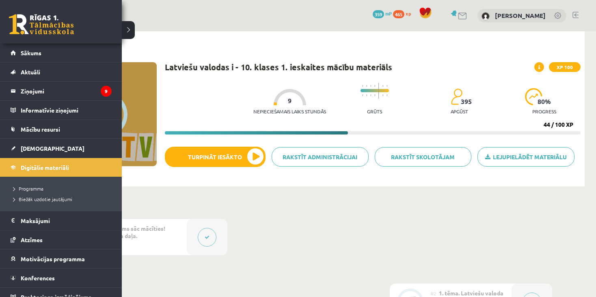
click at [25, 22] on link at bounding box center [41, 24] width 65 height 20
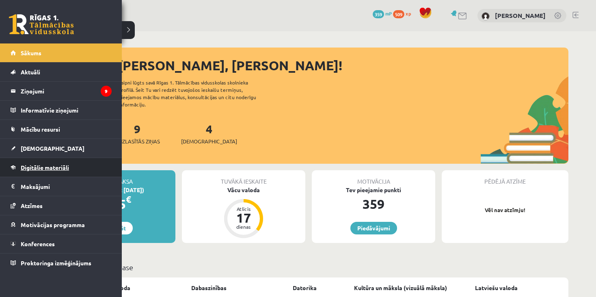
click at [41, 168] on span "Digitālie materiāli" at bounding box center [45, 167] width 48 height 7
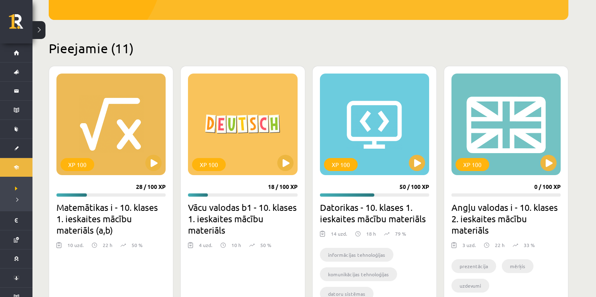
scroll to position [148, 0]
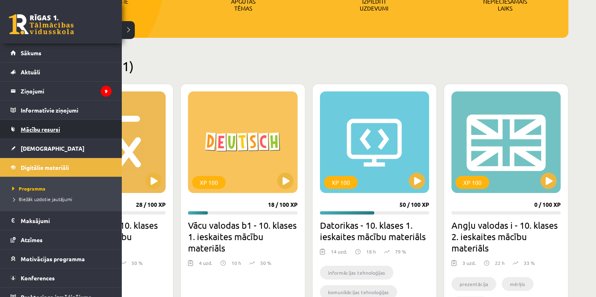
click at [39, 127] on span "Mācību resursi" at bounding box center [40, 128] width 39 height 7
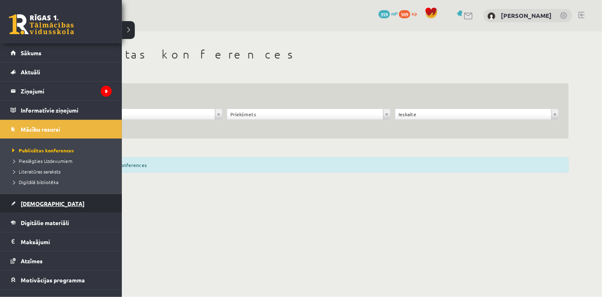
click at [49, 209] on link "[DEMOGRAPHIC_DATA]" at bounding box center [61, 203] width 101 height 19
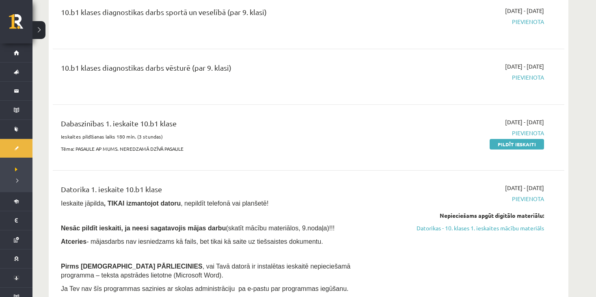
scroll to position [162, 0]
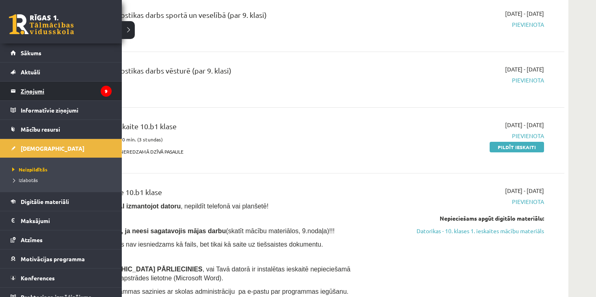
click at [34, 89] on legend "Ziņojumi 9" at bounding box center [66, 91] width 91 height 19
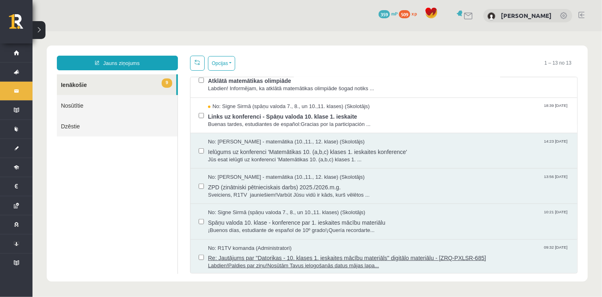
click at [334, 251] on span "Re: Jautājums par "Datorikas - 10. klases 1. ieskaites mācību materiāls" digitā…" at bounding box center [388, 256] width 361 height 10
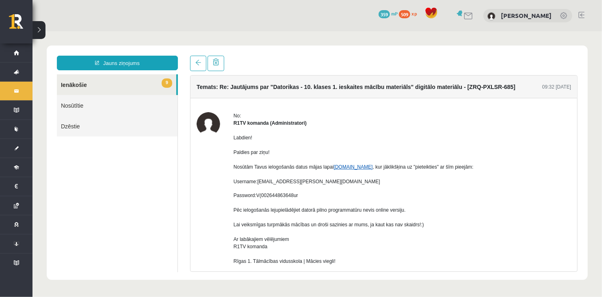
click at [344, 164] on link "[DOMAIN_NAME]" at bounding box center [352, 167] width 39 height 6
drag, startPoint x: 293, startPoint y: 184, endPoint x: 258, endPoint y: 182, distance: 35.0
click at [258, 182] on p "Labdien! Paldies par ziņu! Nosūtām Tavus ielogošanās datus mājas lapai [DOMAIN_…" at bounding box center [401, 159] width 337 height 51
copy span "[EMAIL_ADDRESS][PERSON_NAME][DOMAIN_NAME]"
drag, startPoint x: 294, startPoint y: 195, endPoint x: 256, endPoint y: 196, distance: 37.8
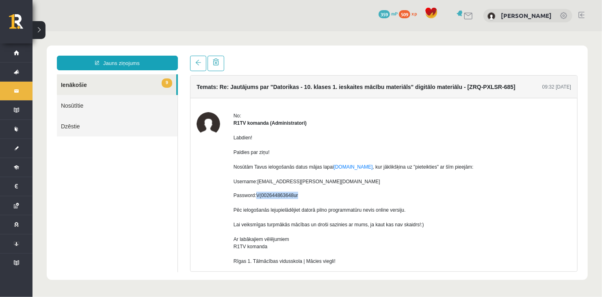
click at [256, 196] on div "Password: V(002644863648ur Pēc ielogošanās lejupielādējiet datorā pilno program…" at bounding box center [401, 209] width 337 height 37
copy span "V(002644863648ur"
